Goal: Transaction & Acquisition: Purchase product/service

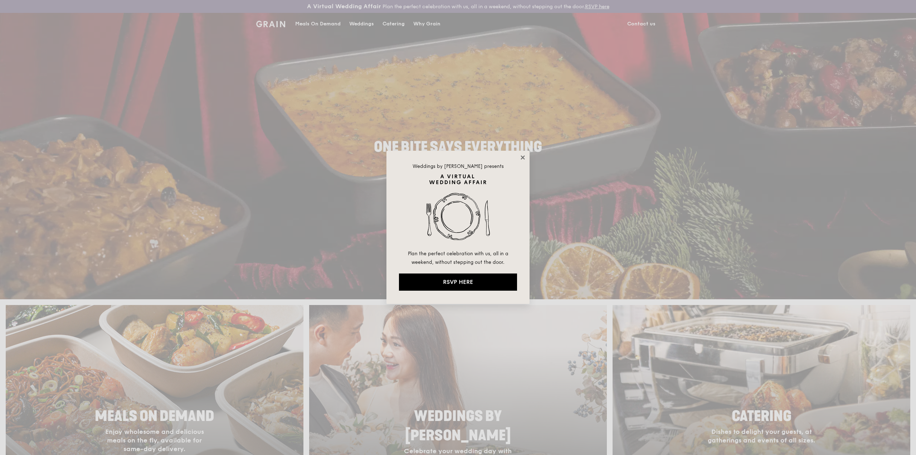
click at [521, 156] on icon at bounding box center [523, 157] width 4 height 4
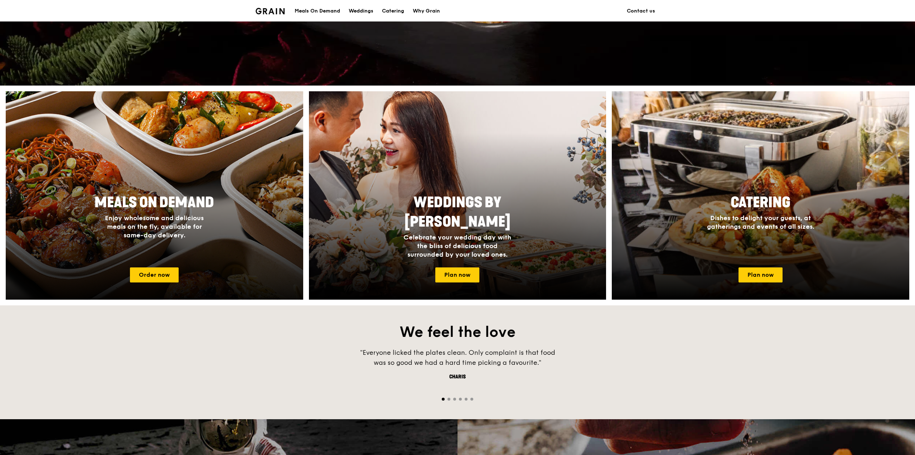
scroll to position [215, 0]
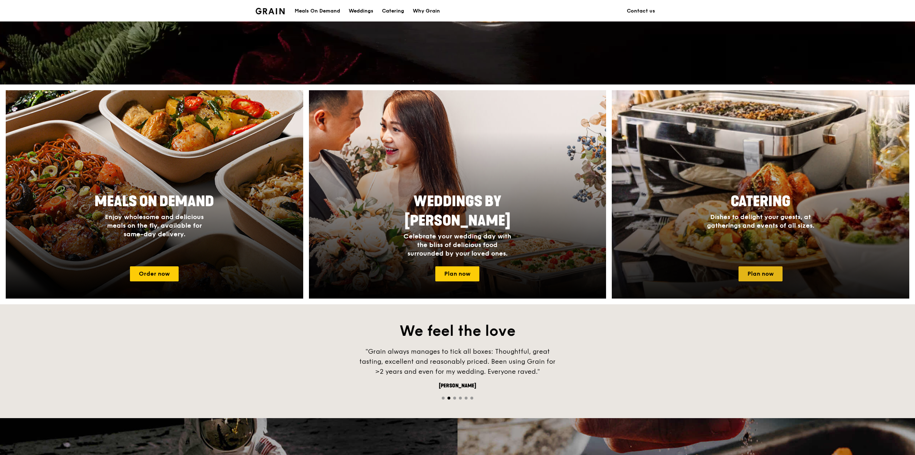
click at [775, 276] on link "Plan now" at bounding box center [760, 273] width 44 height 15
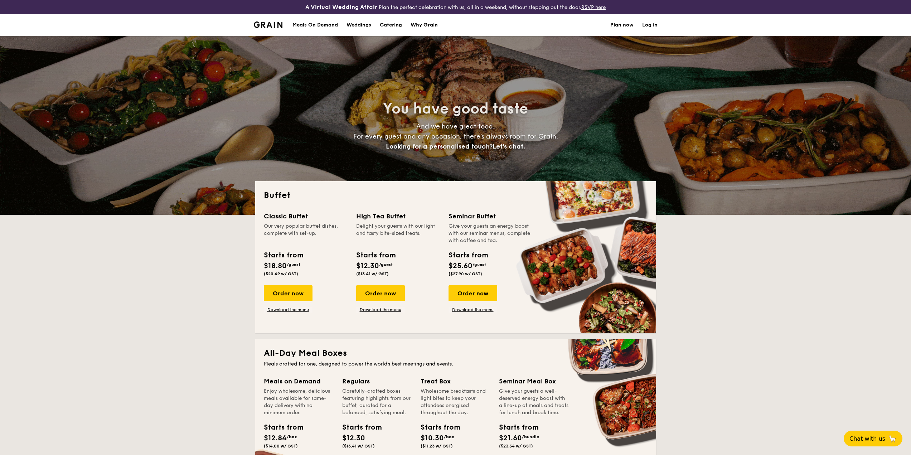
select select
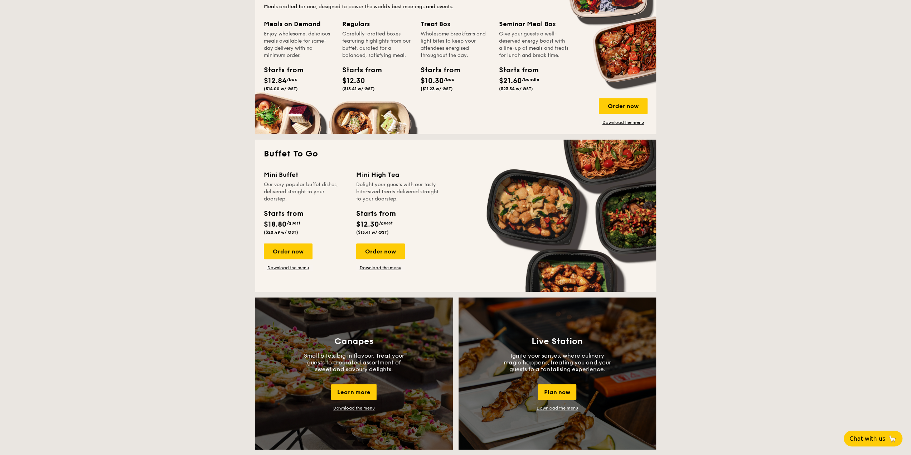
scroll to position [358, 0]
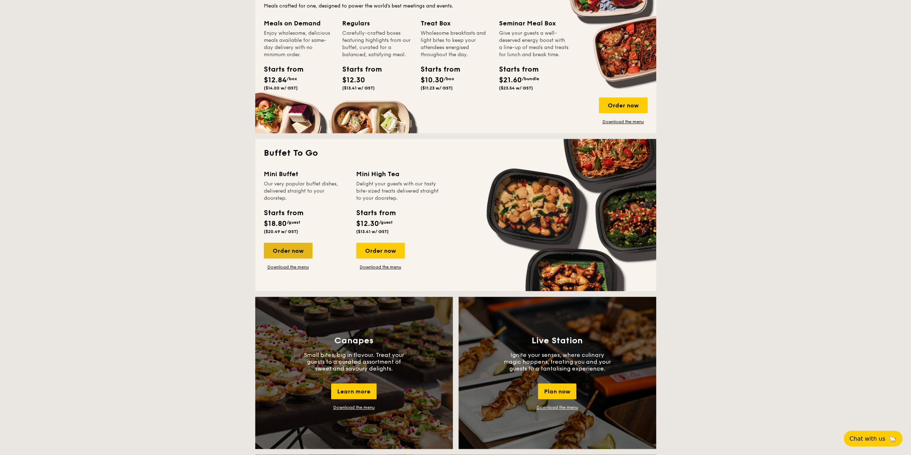
click at [297, 247] on div "Order now" at bounding box center [288, 251] width 49 height 16
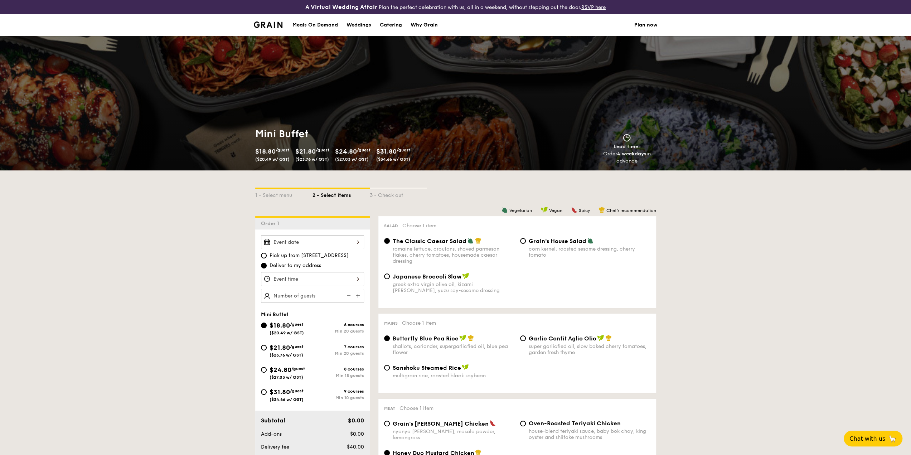
click at [350, 243] on div at bounding box center [312, 242] width 103 height 14
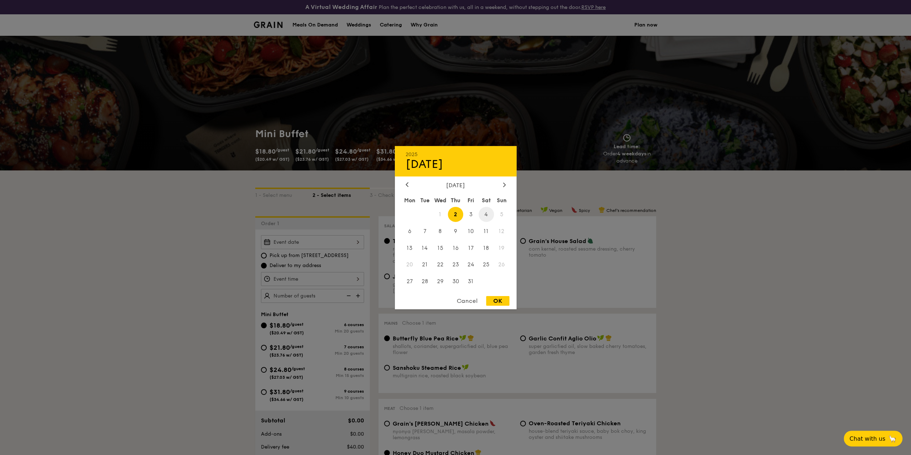
click at [489, 214] on span "4" at bounding box center [485, 213] width 15 height 15
click at [494, 299] on div "OK" at bounding box center [497, 301] width 23 height 10
type input "[DATE]"
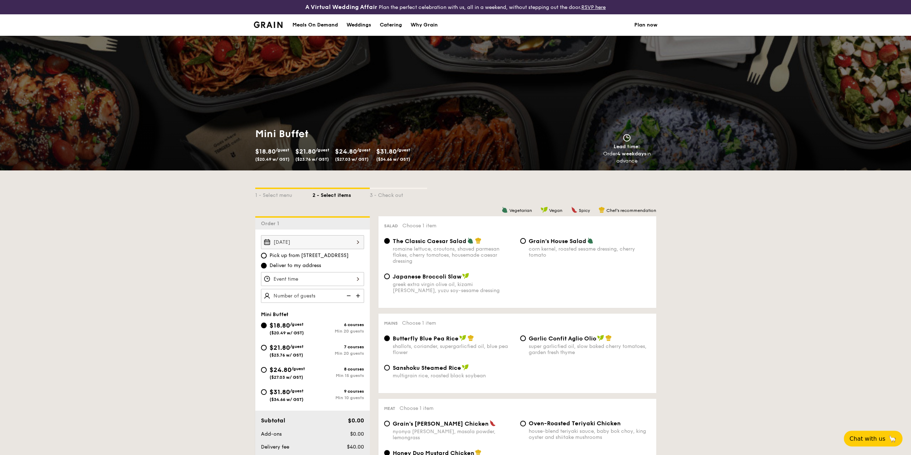
click at [311, 280] on div at bounding box center [312, 279] width 103 height 14
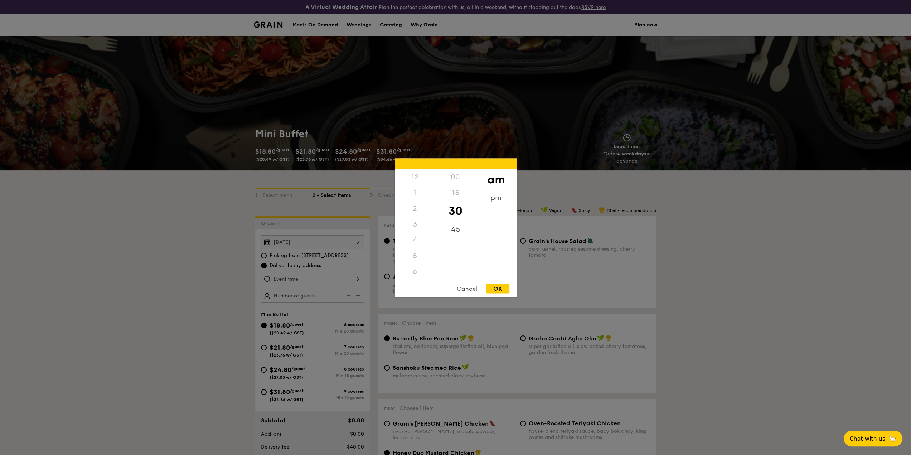
scroll to position [79, 0]
click at [417, 175] on div "5" at bounding box center [415, 177] width 40 height 16
click at [415, 176] on div "5" at bounding box center [415, 177] width 40 height 16
drag, startPoint x: 436, startPoint y: 242, endPoint x: 434, endPoint y: 214, distance: 27.9
click at [434, 214] on div "12 1 2 3 4 5 6 7 8 9 10 11 00 15 30 45 am pm" at bounding box center [456, 223] width 122 height 109
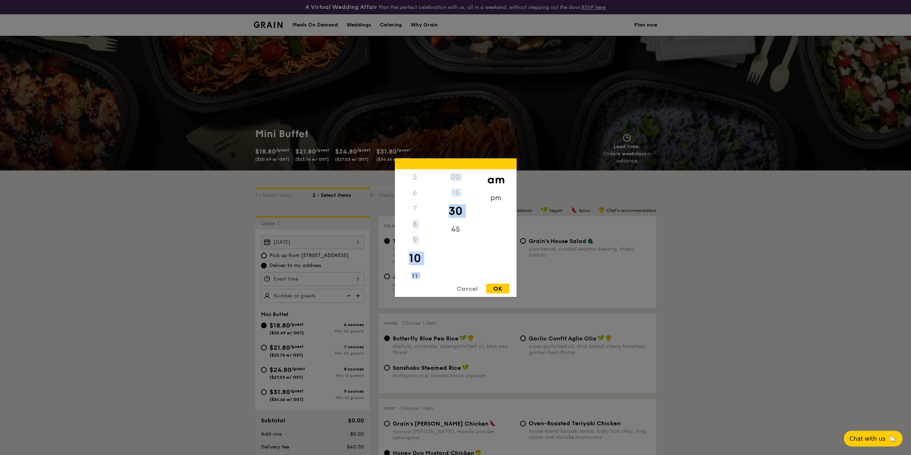
click at [420, 230] on div "8" at bounding box center [415, 224] width 40 height 16
click at [414, 177] on div "5" at bounding box center [415, 177] width 40 height 16
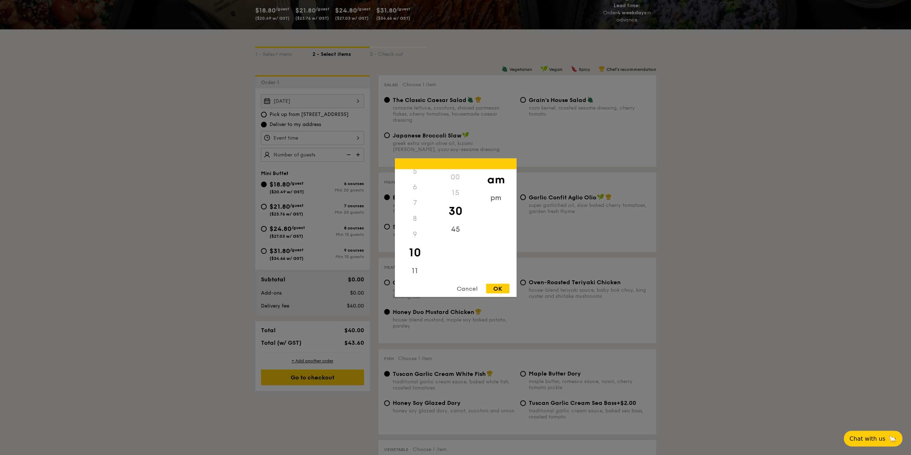
scroll to position [143, 0]
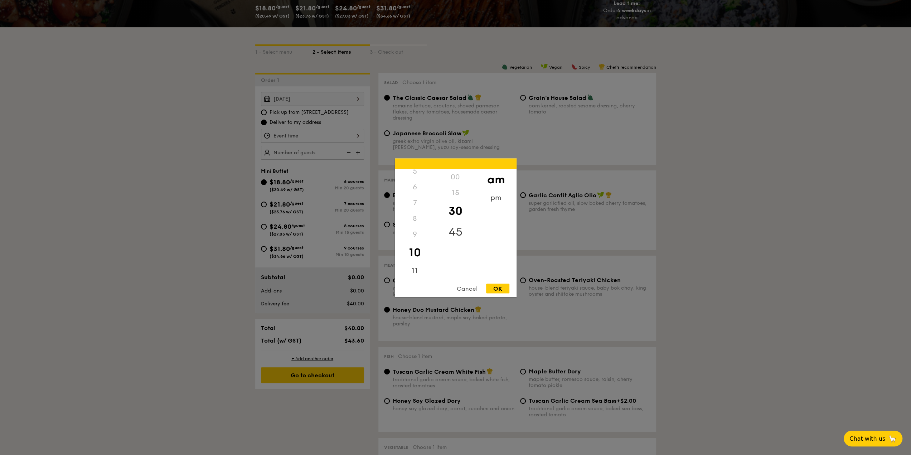
click at [457, 235] on div "45" at bounding box center [455, 231] width 40 height 21
click at [411, 277] on div "11" at bounding box center [415, 273] width 40 height 21
click at [412, 226] on div "3" at bounding box center [415, 224] width 40 height 16
click at [413, 240] on div "4" at bounding box center [415, 240] width 40 height 16
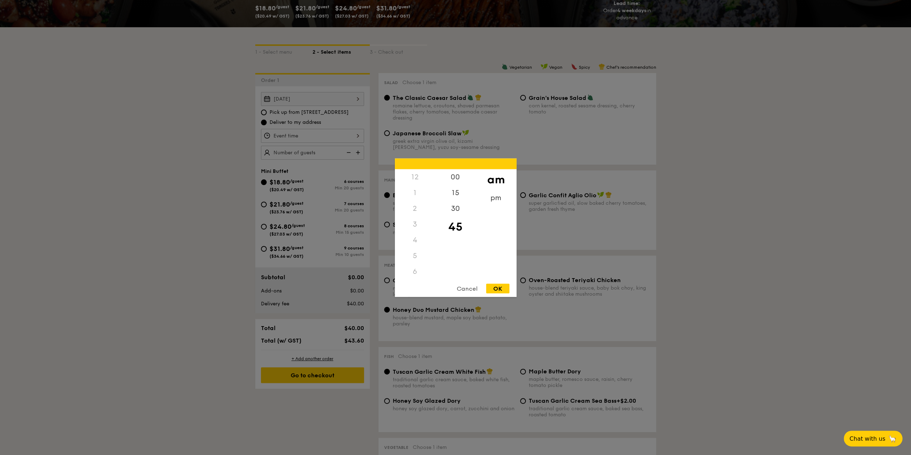
scroll to position [84, 0]
click at [493, 195] on div "pm" at bounding box center [496, 200] width 40 height 21
click at [412, 259] on div "5" at bounding box center [415, 258] width 40 height 21
click at [456, 217] on div "30" at bounding box center [455, 210] width 40 height 21
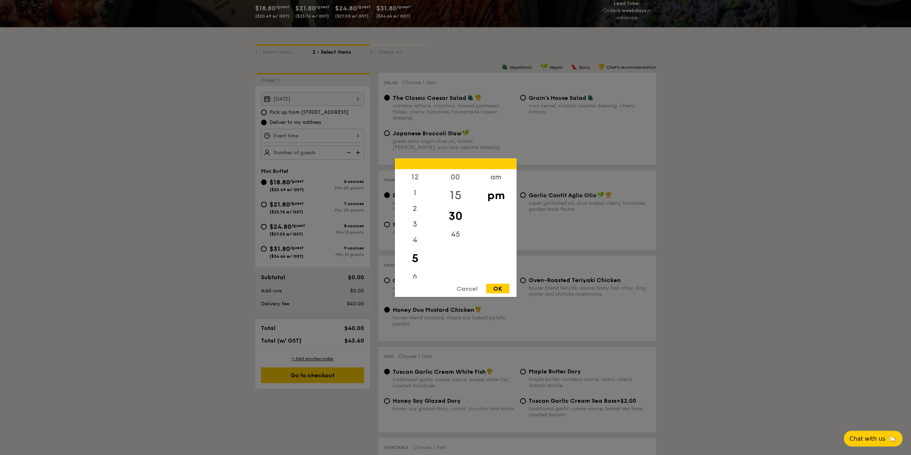
click at [457, 196] on div "15" at bounding box center [455, 195] width 40 height 21
click at [501, 289] on div "OK" at bounding box center [497, 288] width 23 height 10
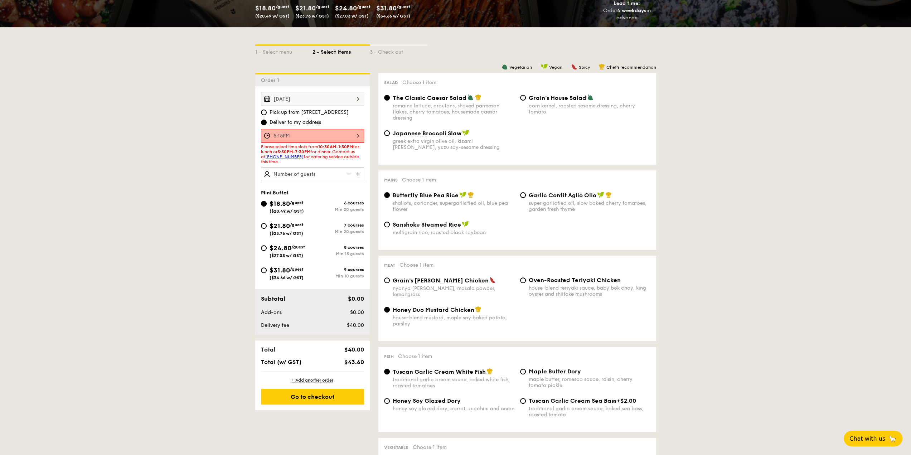
click at [342, 134] on div "5:15PM" at bounding box center [312, 136] width 103 height 14
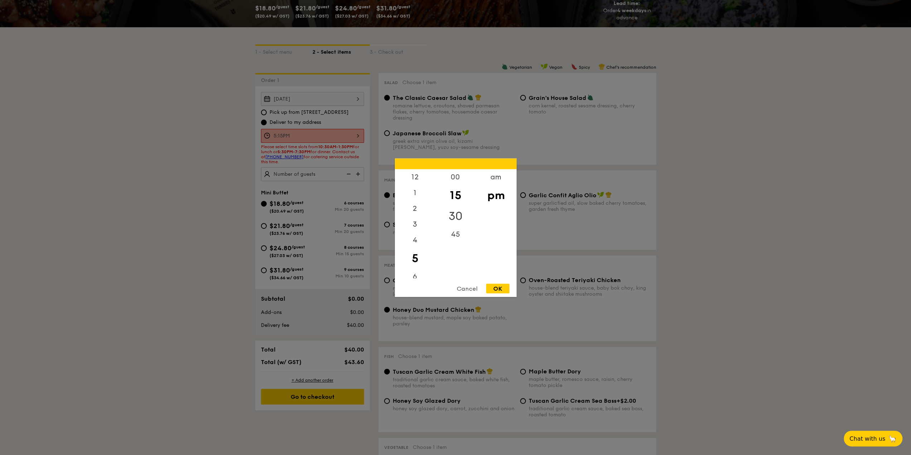
click at [451, 217] on div "30" at bounding box center [455, 215] width 40 height 21
click at [495, 287] on div "OK" at bounding box center [497, 288] width 23 height 10
type input "5:30PM"
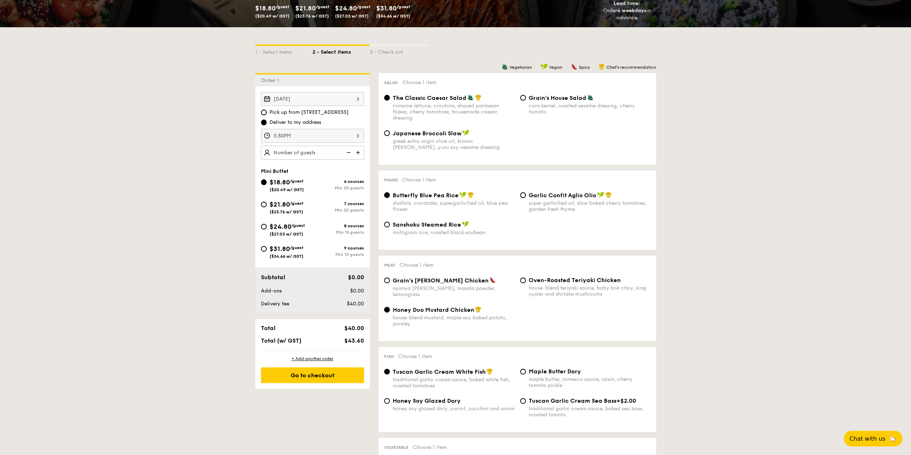
click at [357, 153] on img at bounding box center [358, 153] width 11 height 14
click at [358, 153] on img at bounding box center [358, 153] width 11 height 14
click at [350, 153] on img at bounding box center [347, 153] width 11 height 14
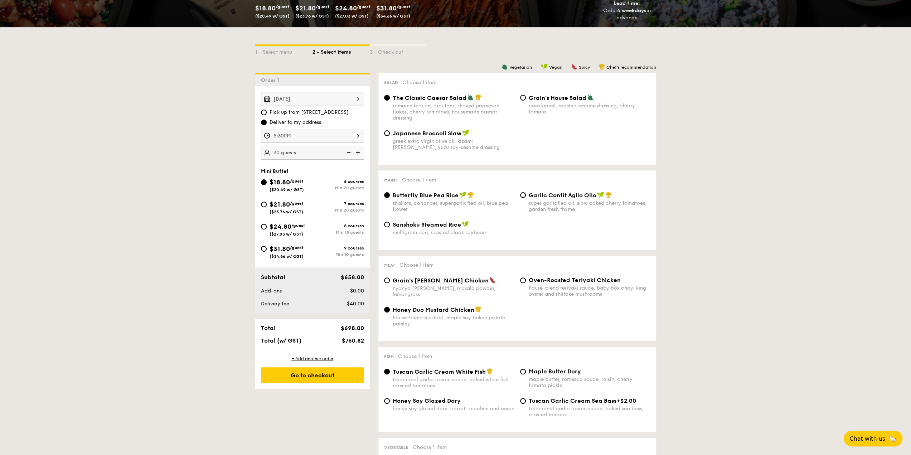
click at [350, 153] on img at bounding box center [347, 153] width 11 height 14
click at [349, 153] on img at bounding box center [347, 153] width 11 height 14
type input "20 guests"
click at [349, 153] on img at bounding box center [347, 153] width 11 height 14
click at [346, 154] on img at bounding box center [347, 153] width 11 height 14
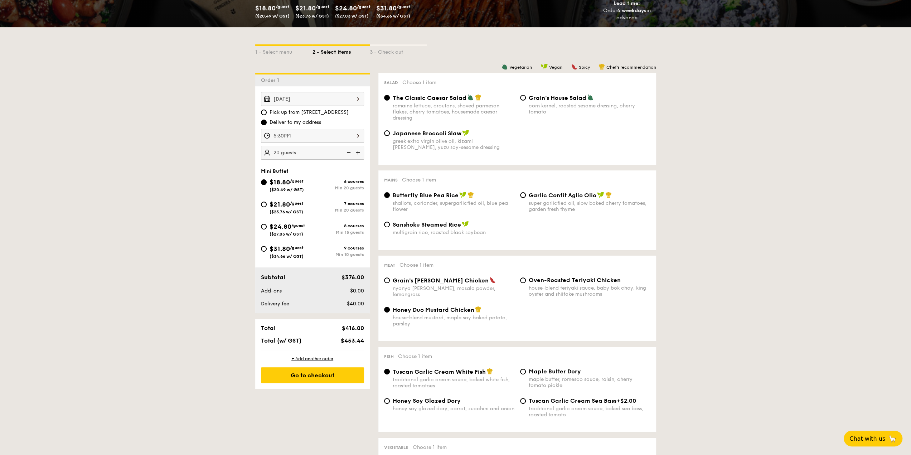
click at [346, 154] on img at bounding box center [347, 153] width 11 height 14
click at [258, 254] on div "$31.80 /guest ($34.66 w/ GST) 9 courses Min 10 guests" at bounding box center [312, 253] width 109 height 19
click at [263, 248] on input "$31.80 /guest ($34.66 w/ GST) 9 courses Min 10 guests" at bounding box center [264, 249] width 6 height 6
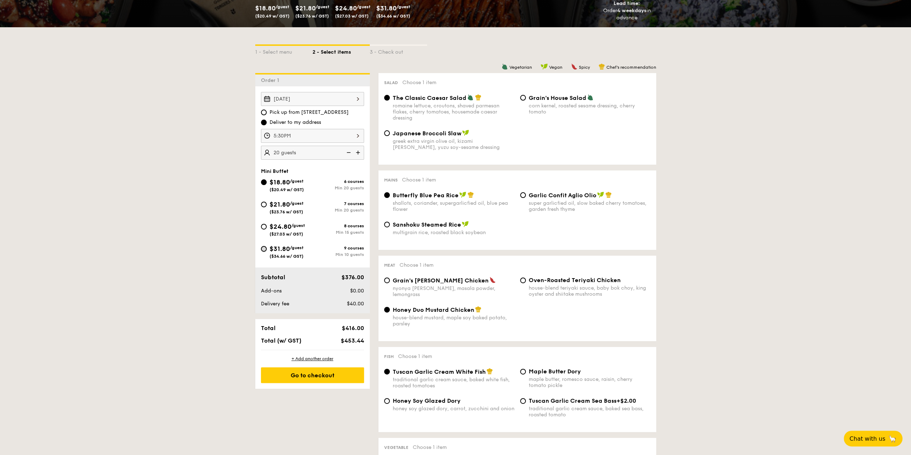
radio input "true"
radio input "false"
radio input "true"
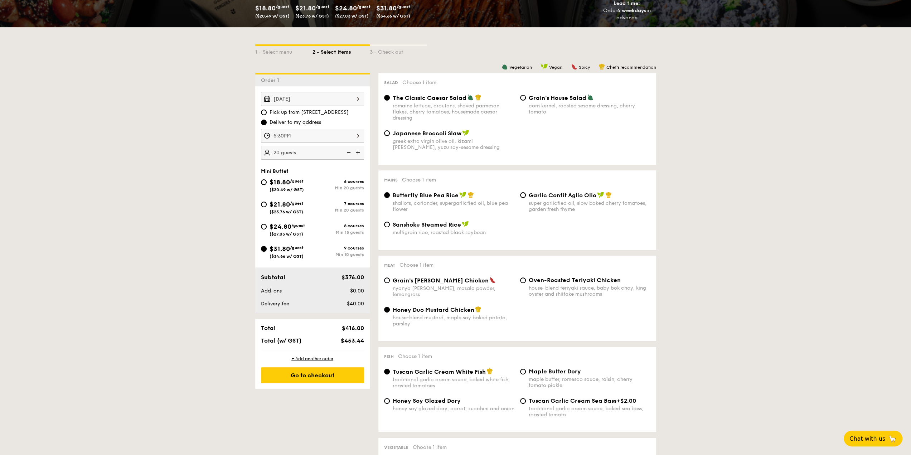
radio input "true"
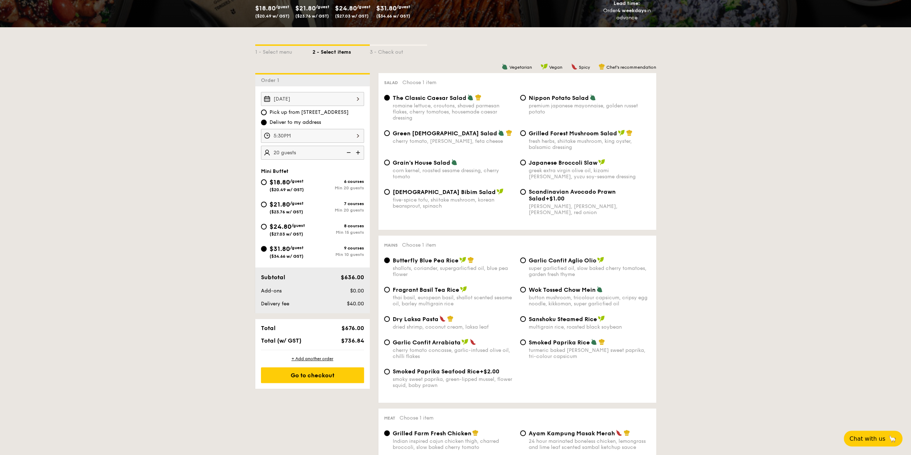
click at [350, 150] on img at bounding box center [347, 153] width 11 height 14
type input "10 guests"
click at [350, 151] on img at bounding box center [347, 153] width 11 height 14
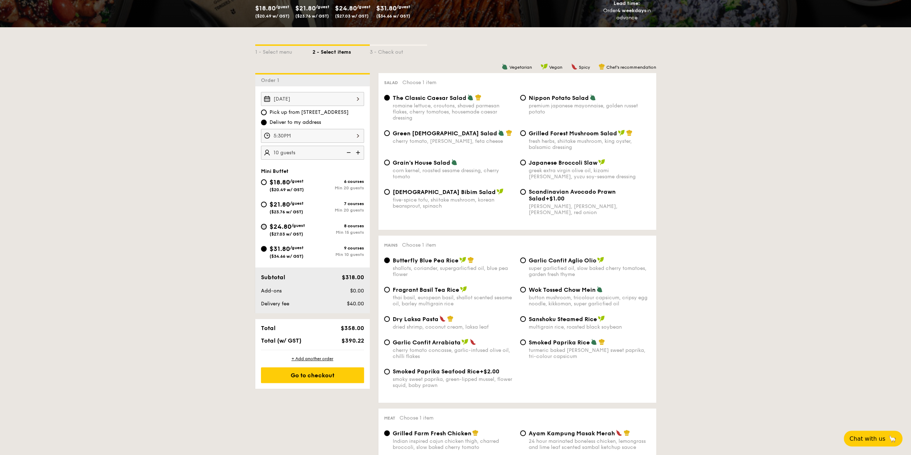
click at [262, 225] on input "$24.80 /guest ($27.03 w/ GST) 8 courses Min 15 guests" at bounding box center [264, 227] width 6 height 6
radio input "true"
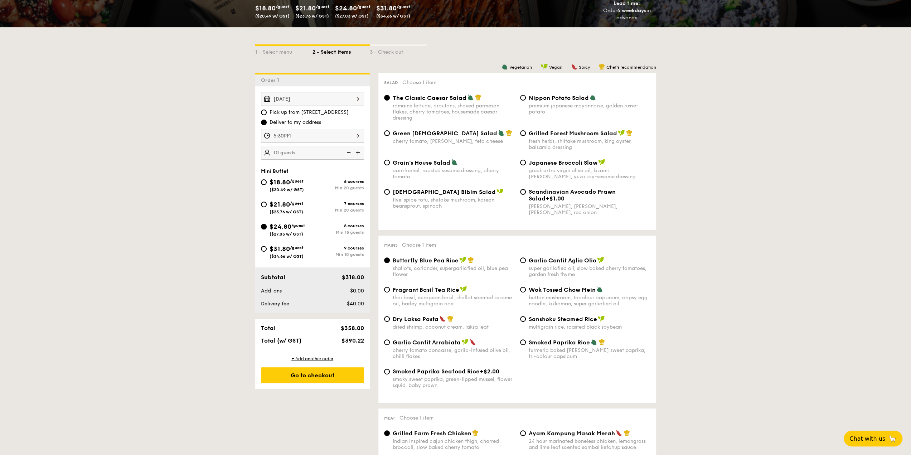
radio input "true"
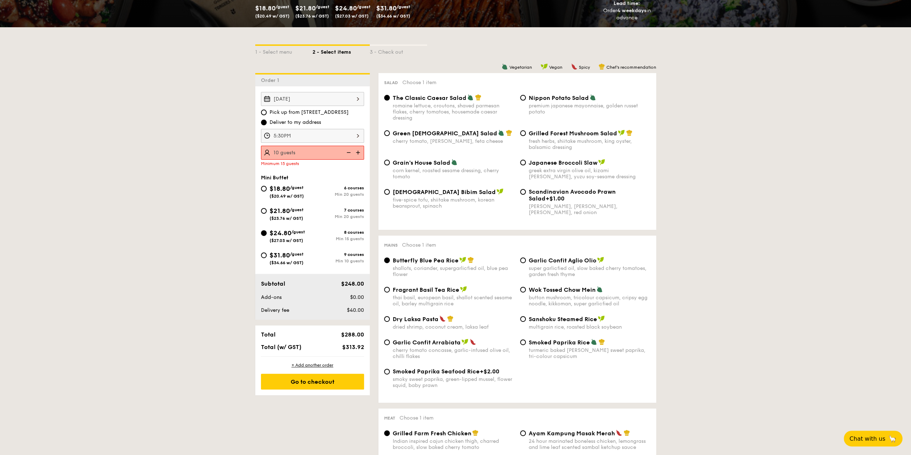
click at [359, 149] on img at bounding box center [358, 153] width 11 height 14
type input "15 guests"
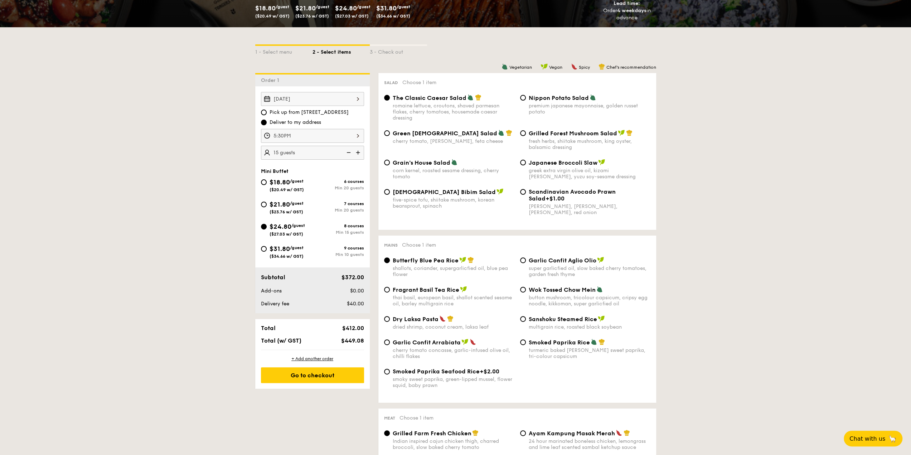
click at [267, 248] on div "$31.80 /guest ($34.66 w/ GST)" at bounding box center [287, 251] width 52 height 15
click at [267, 248] on input "$31.80 /guest ($34.66 w/ GST) 9 courses Min 10 guests" at bounding box center [264, 249] width 6 height 6
radio input "true"
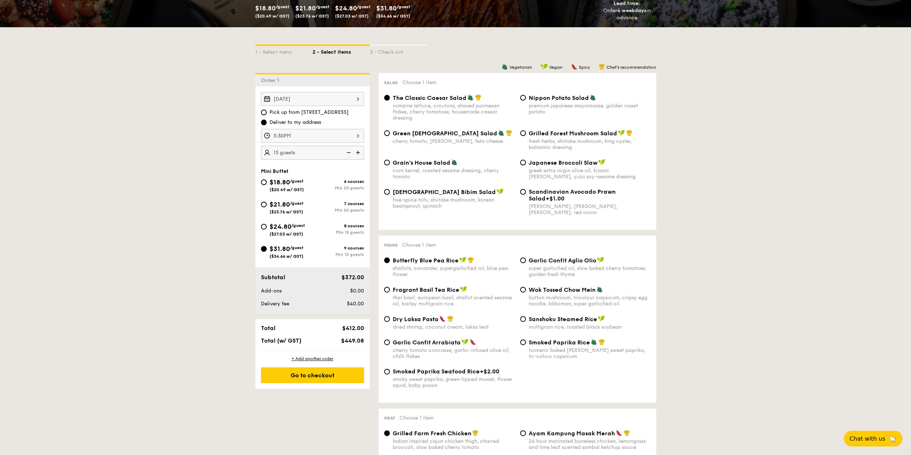
radio input "true"
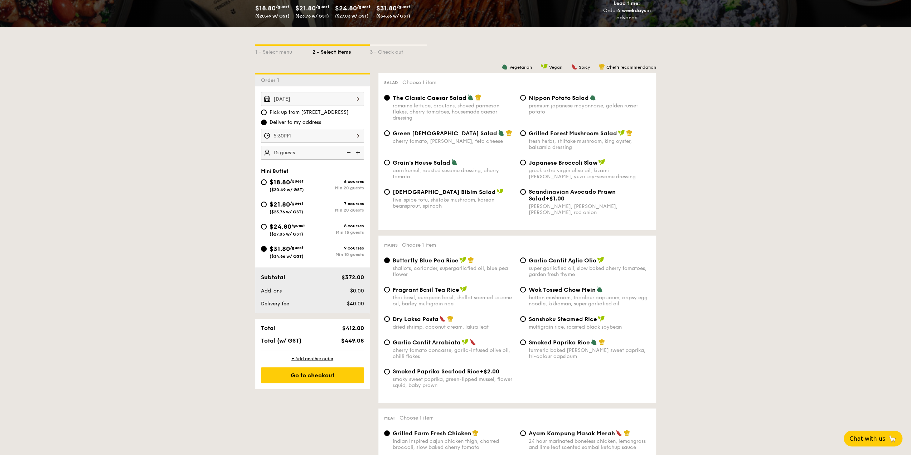
radio input "true"
click at [348, 153] on img at bounding box center [347, 153] width 11 height 14
type input "10 guests"
